Goal: Information Seeking & Learning: Learn about a topic

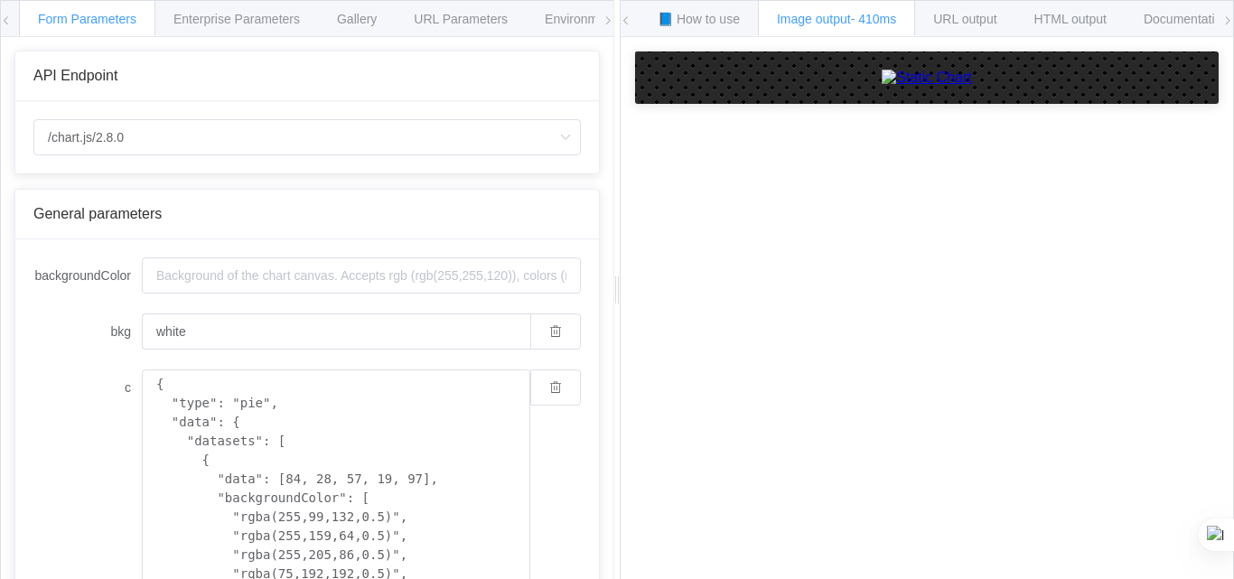
click at [846, 23] on span "Image output - 410ms" at bounding box center [836, 19] width 119 height 14
click at [352, 27] on div "Gallery" at bounding box center [357, 18] width 78 height 36
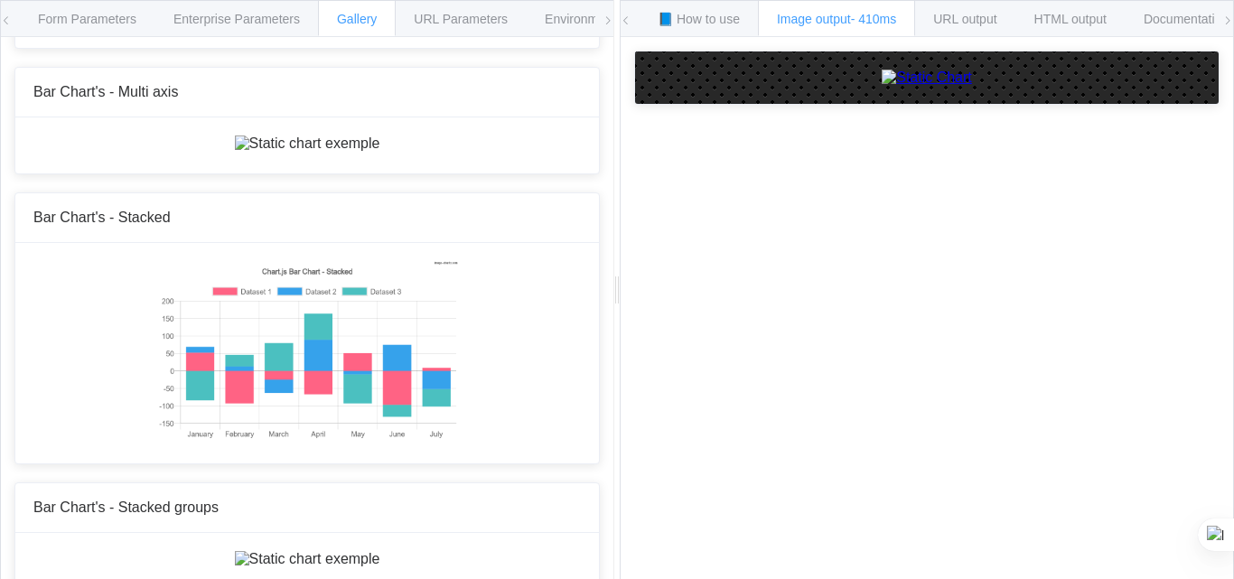
scroll to position [632, 0]
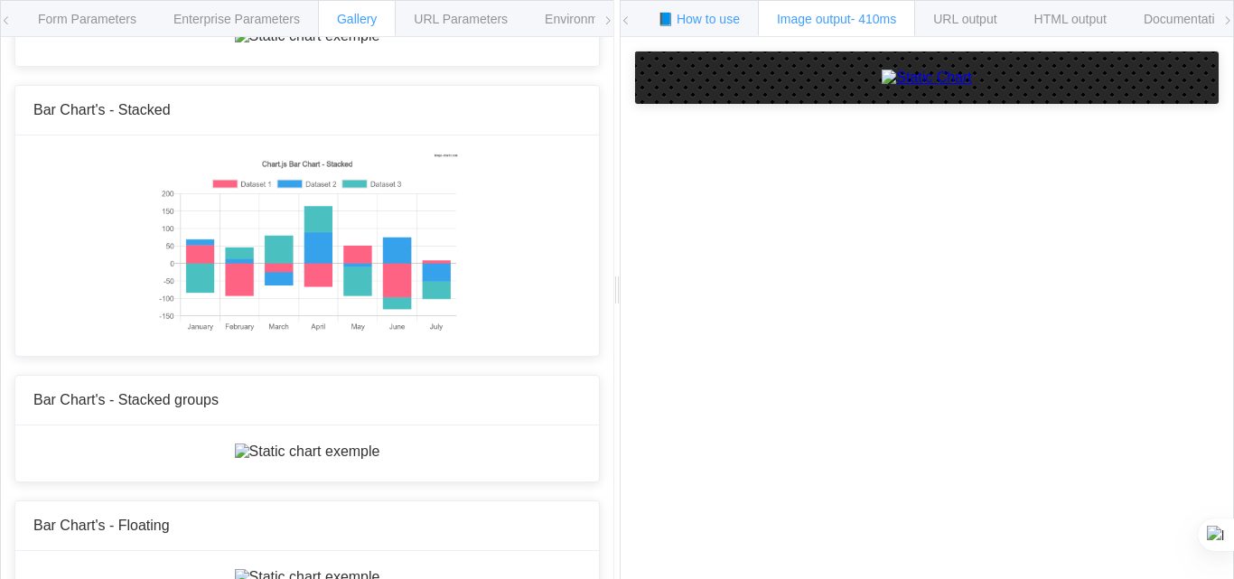
click at [682, 13] on span "📘 How to use" at bounding box center [699, 19] width 82 height 14
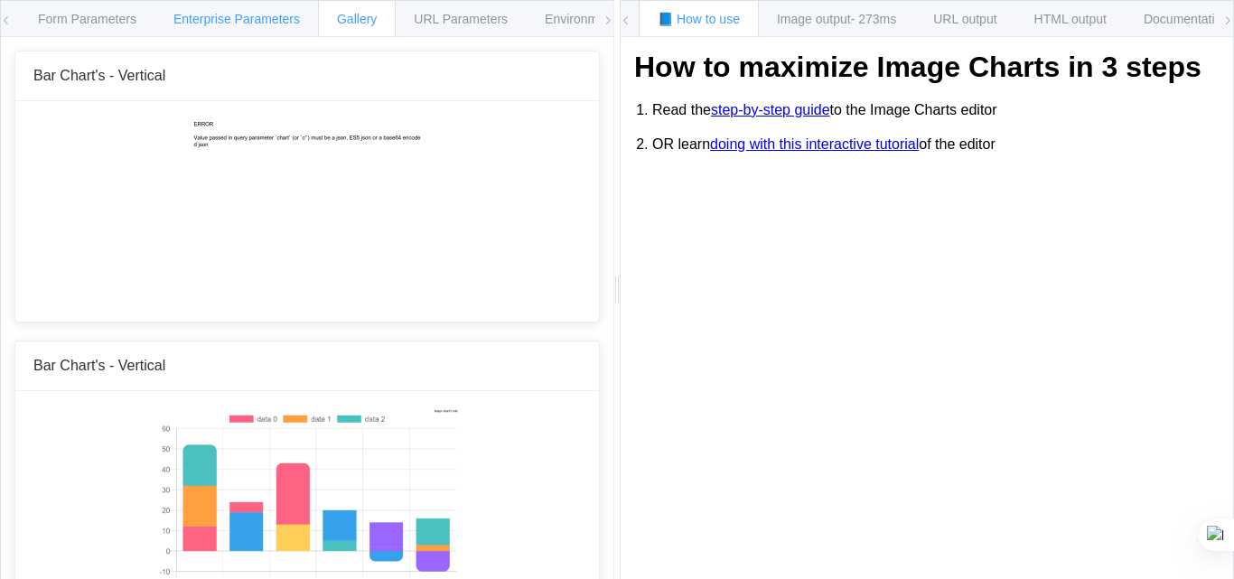
click at [310, 14] on div "Enterprise Parameters" at bounding box center [237, 18] width 164 height 36
